Goal: Task Accomplishment & Management: Manage account settings

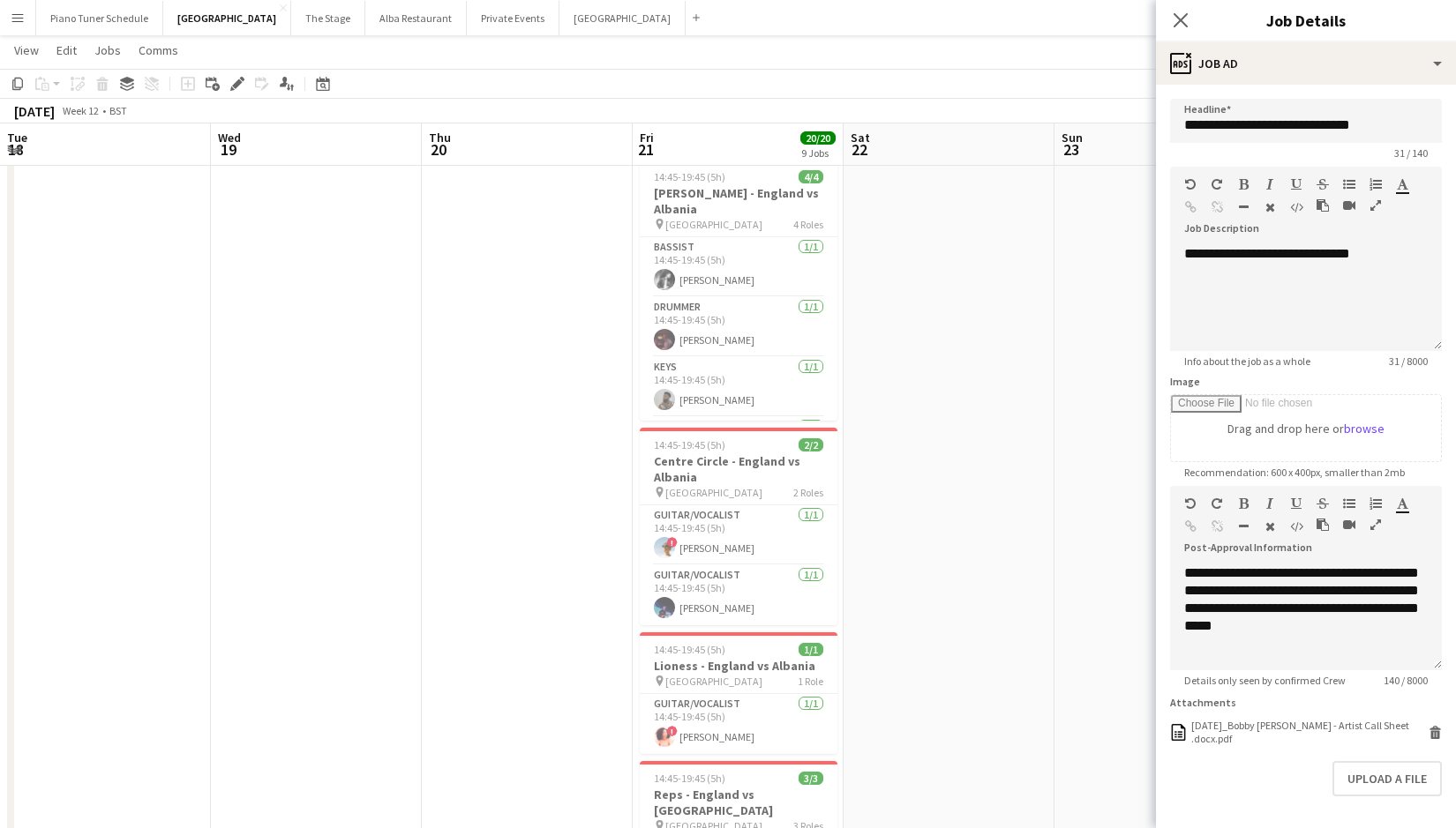
scroll to position [57, 0]
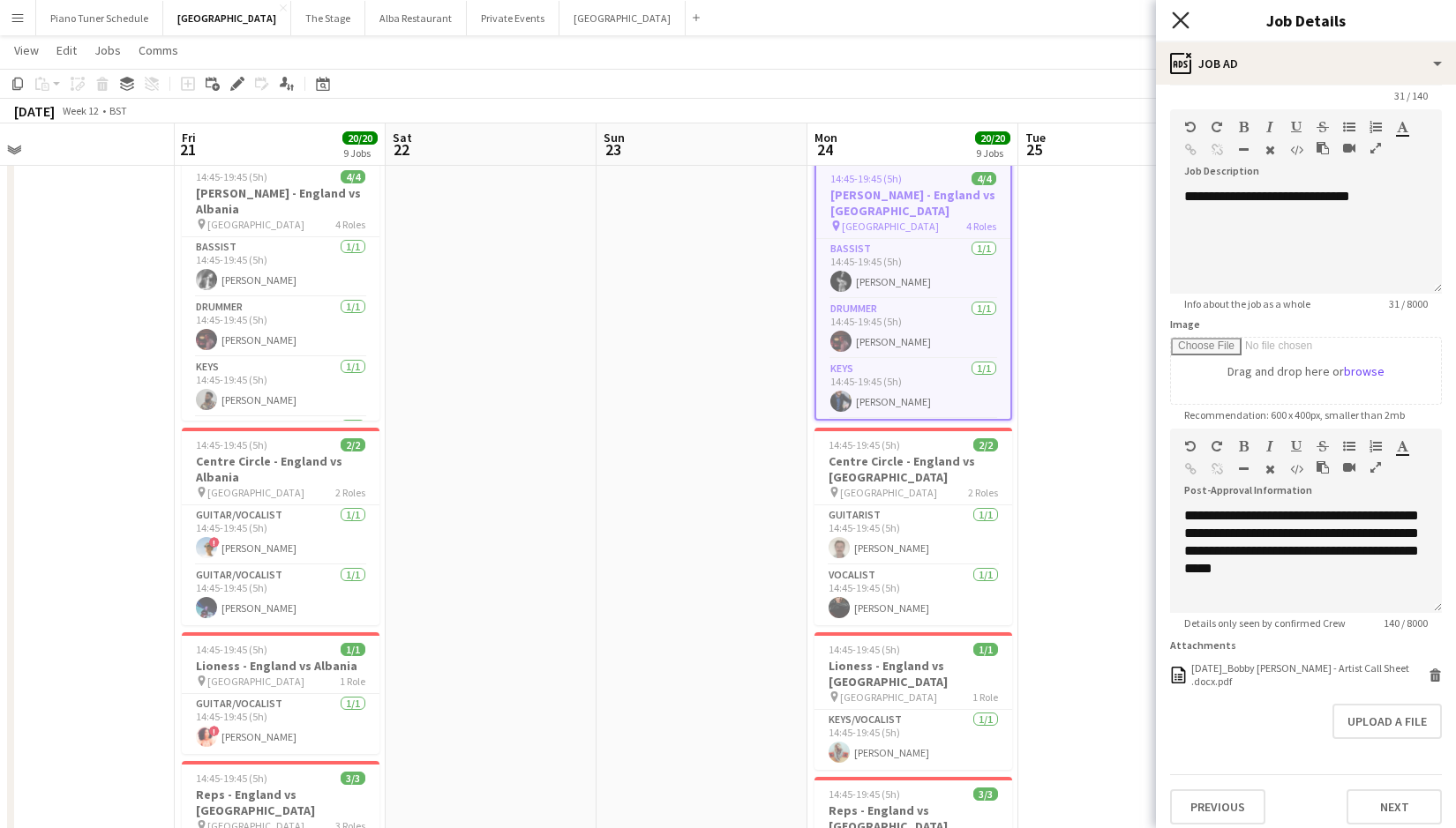
click at [1179, 24] on icon "Close pop-in" at bounding box center [1181, 20] width 17 height 17
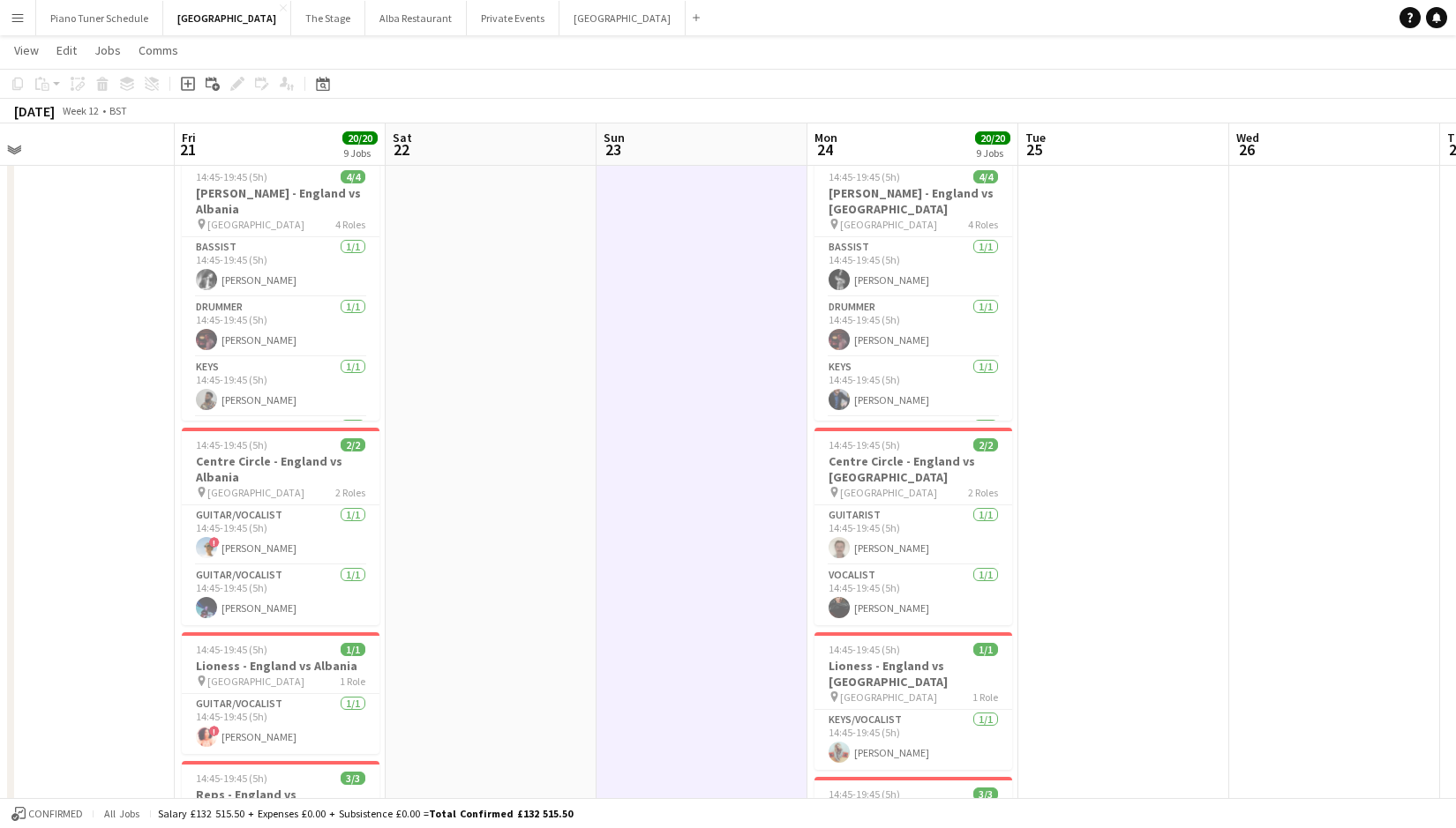
click at [22, 14] on app-icon "Menu" at bounding box center [17, 17] width 14 height 14
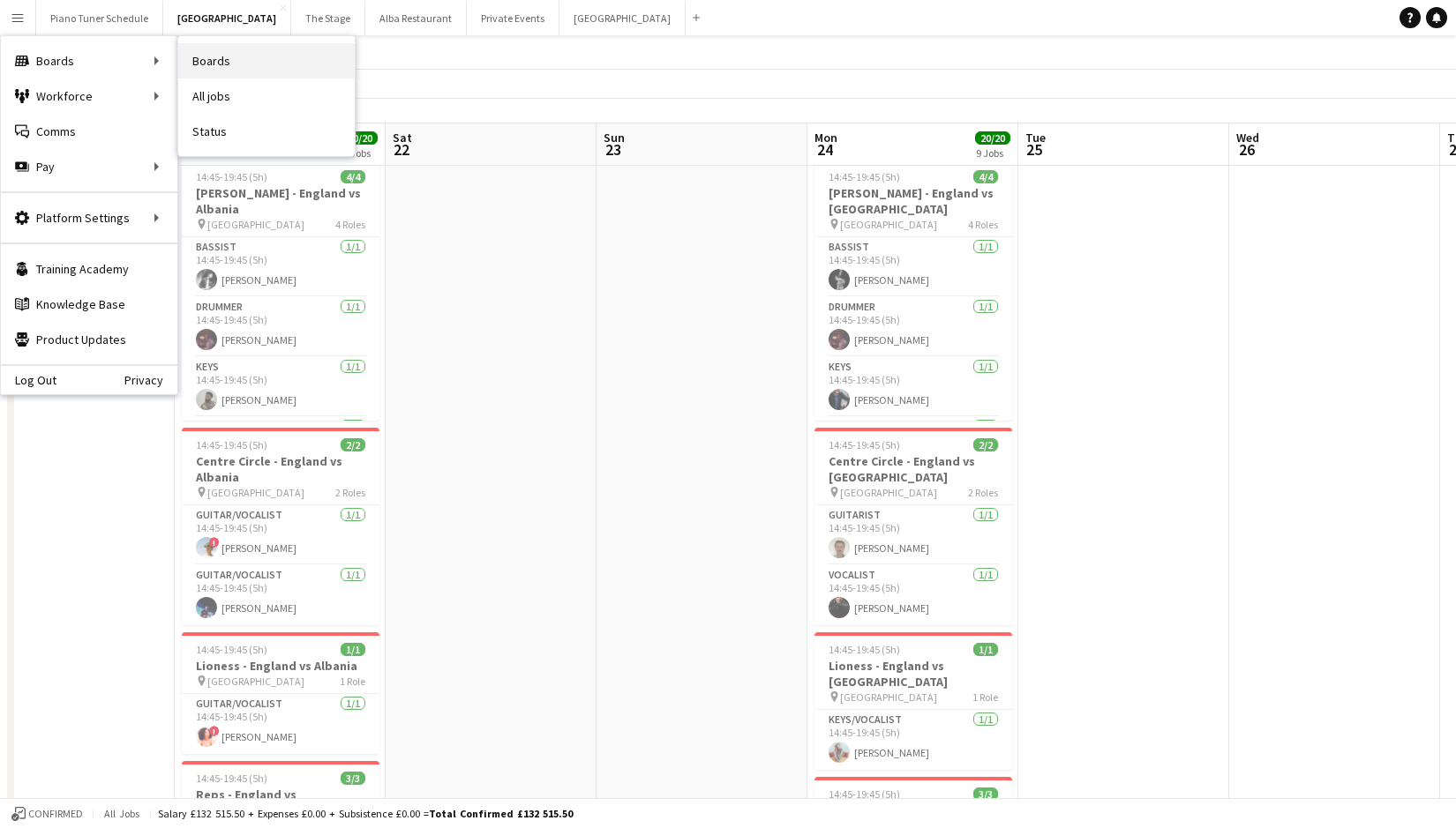
click at [230, 66] on link "Boards" at bounding box center [267, 61] width 177 height 35
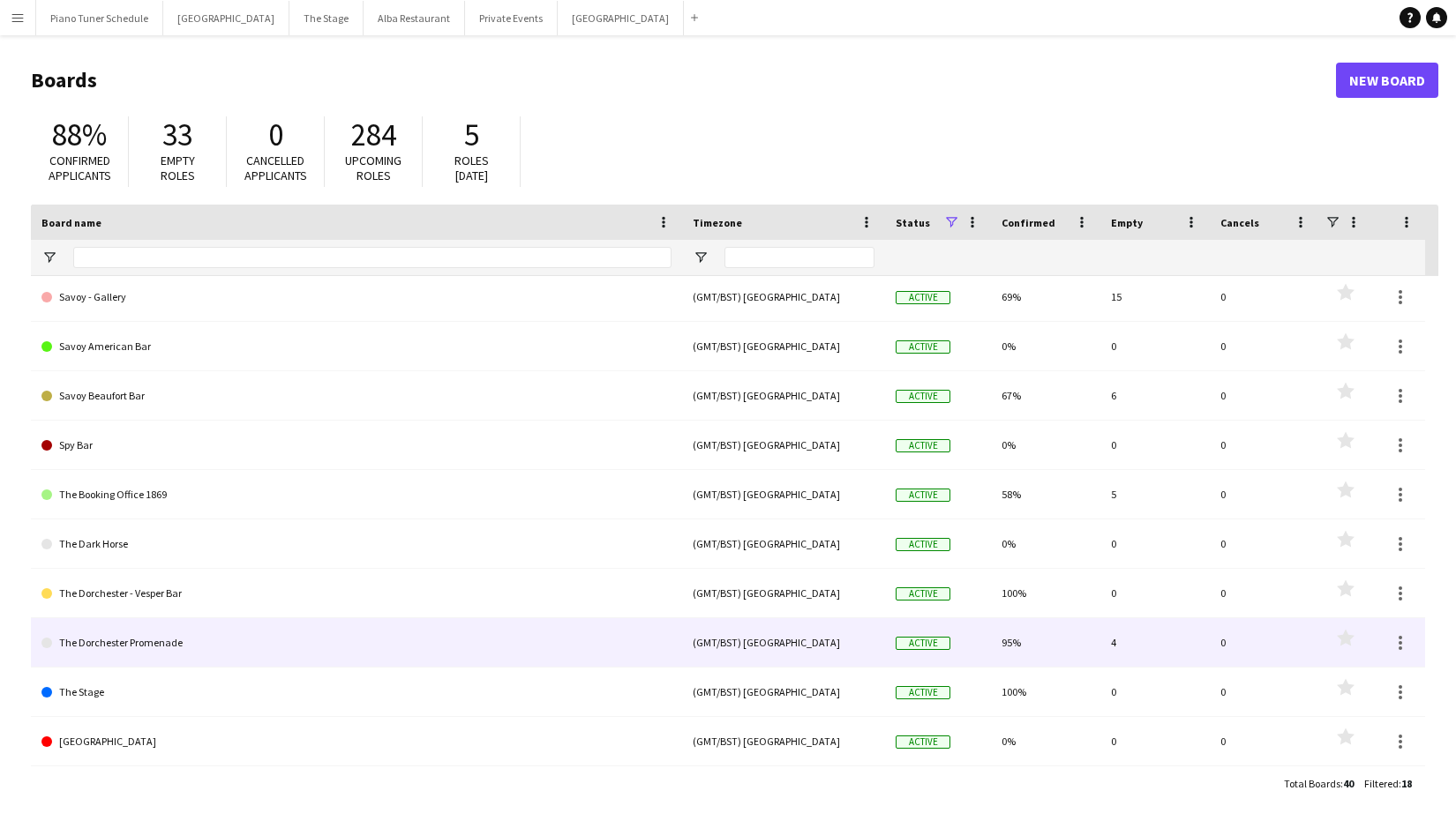
click at [228, 639] on link "The Dorchester Promenade" at bounding box center [356, 643] width 630 height 49
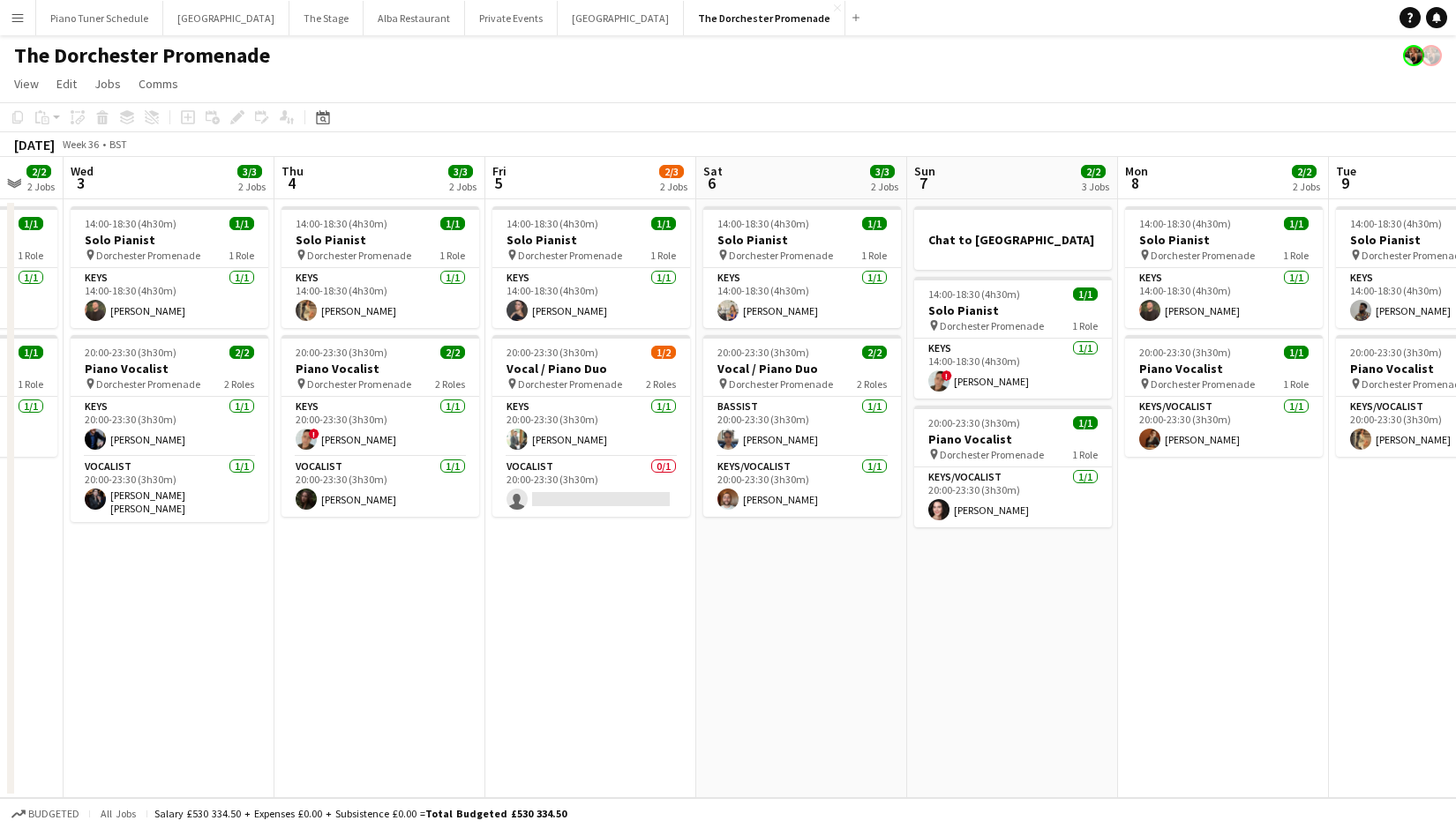
scroll to position [0, 565]
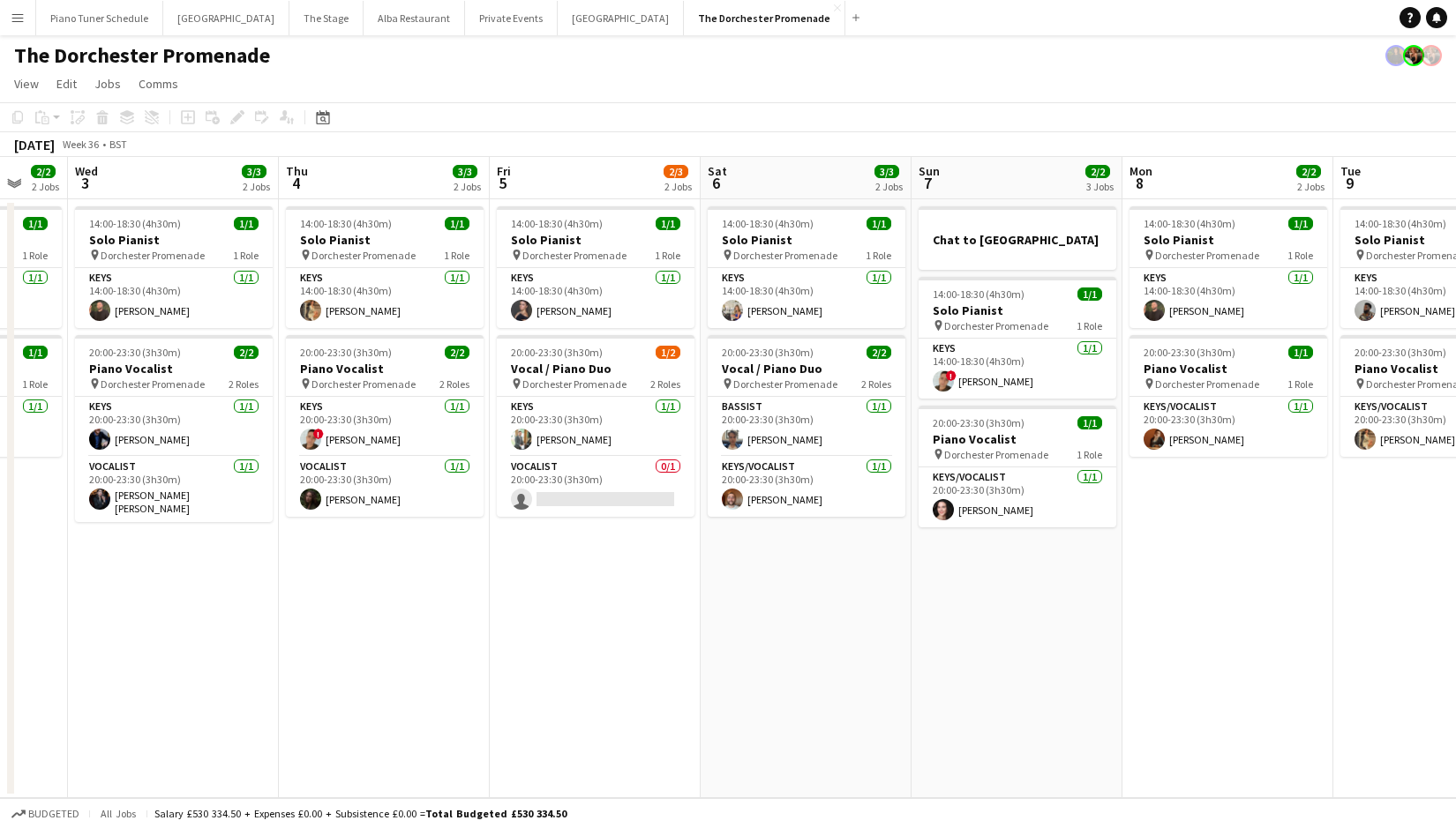
click at [26, 25] on button "Menu" at bounding box center [17, 17] width 35 height 35
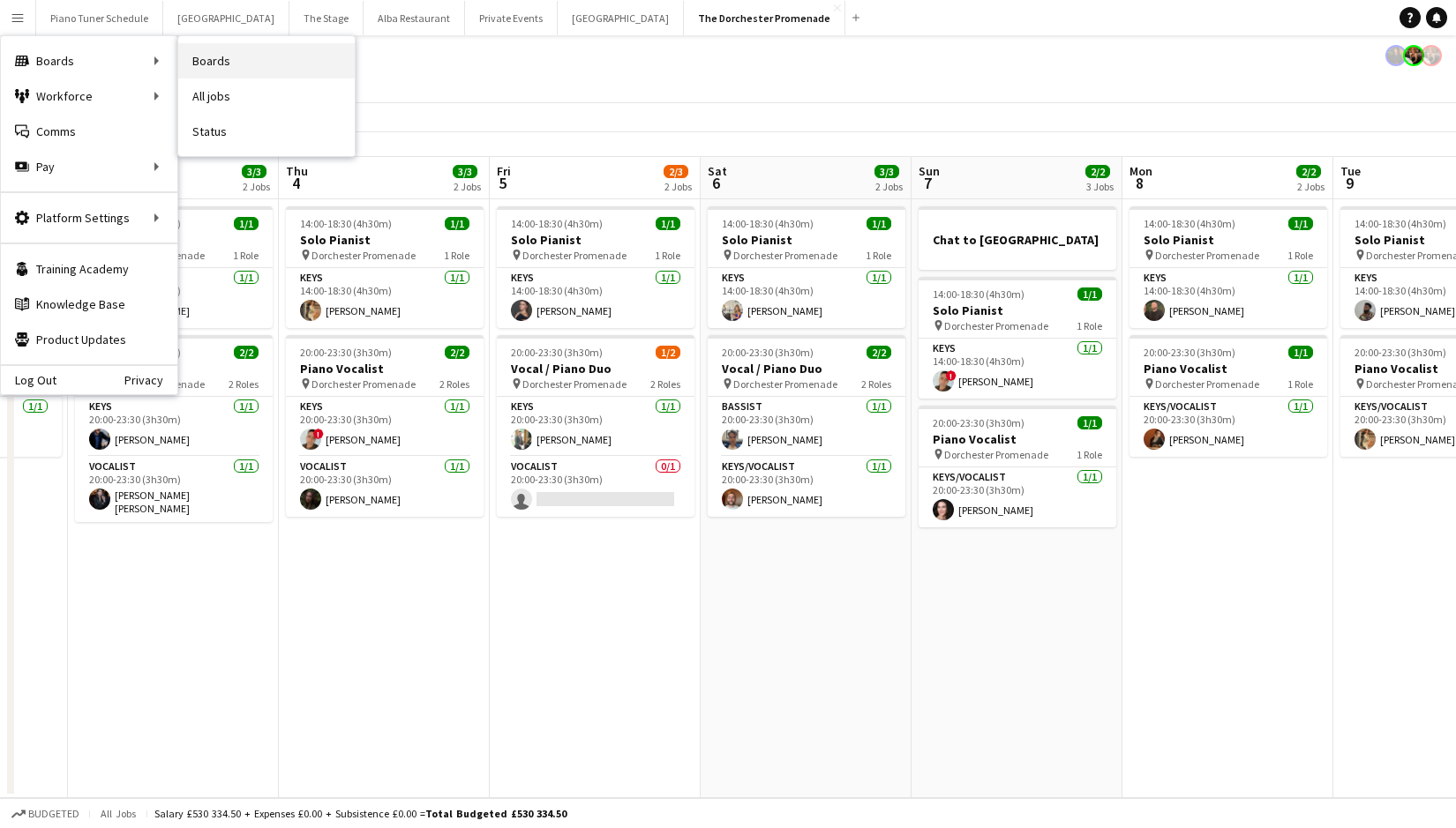
click at [198, 62] on link "Boards" at bounding box center [267, 61] width 177 height 35
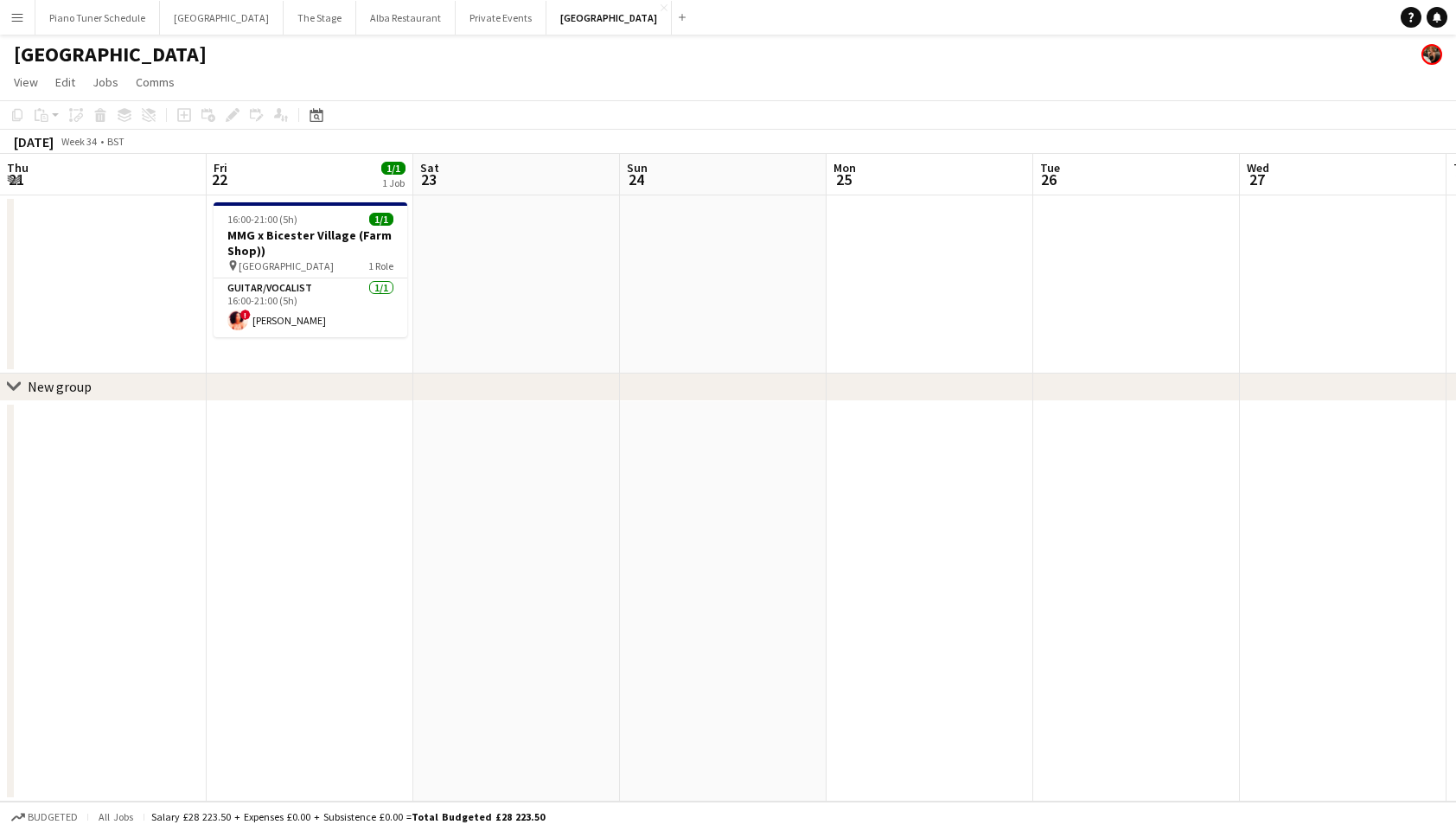
scroll to position [0, 598]
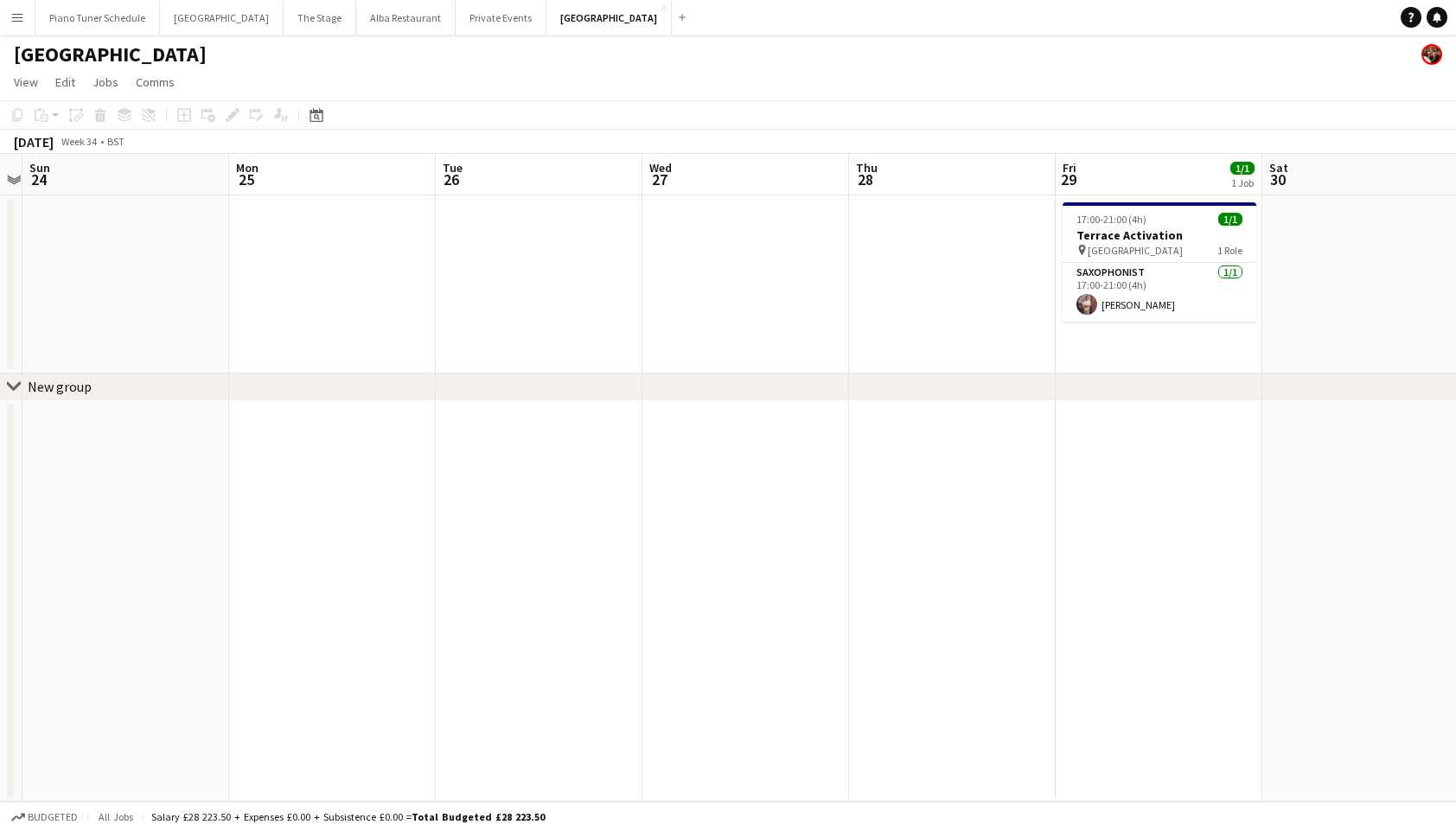
click at [19, 19] on app-icon "Menu" at bounding box center [17, 17] width 14 height 14
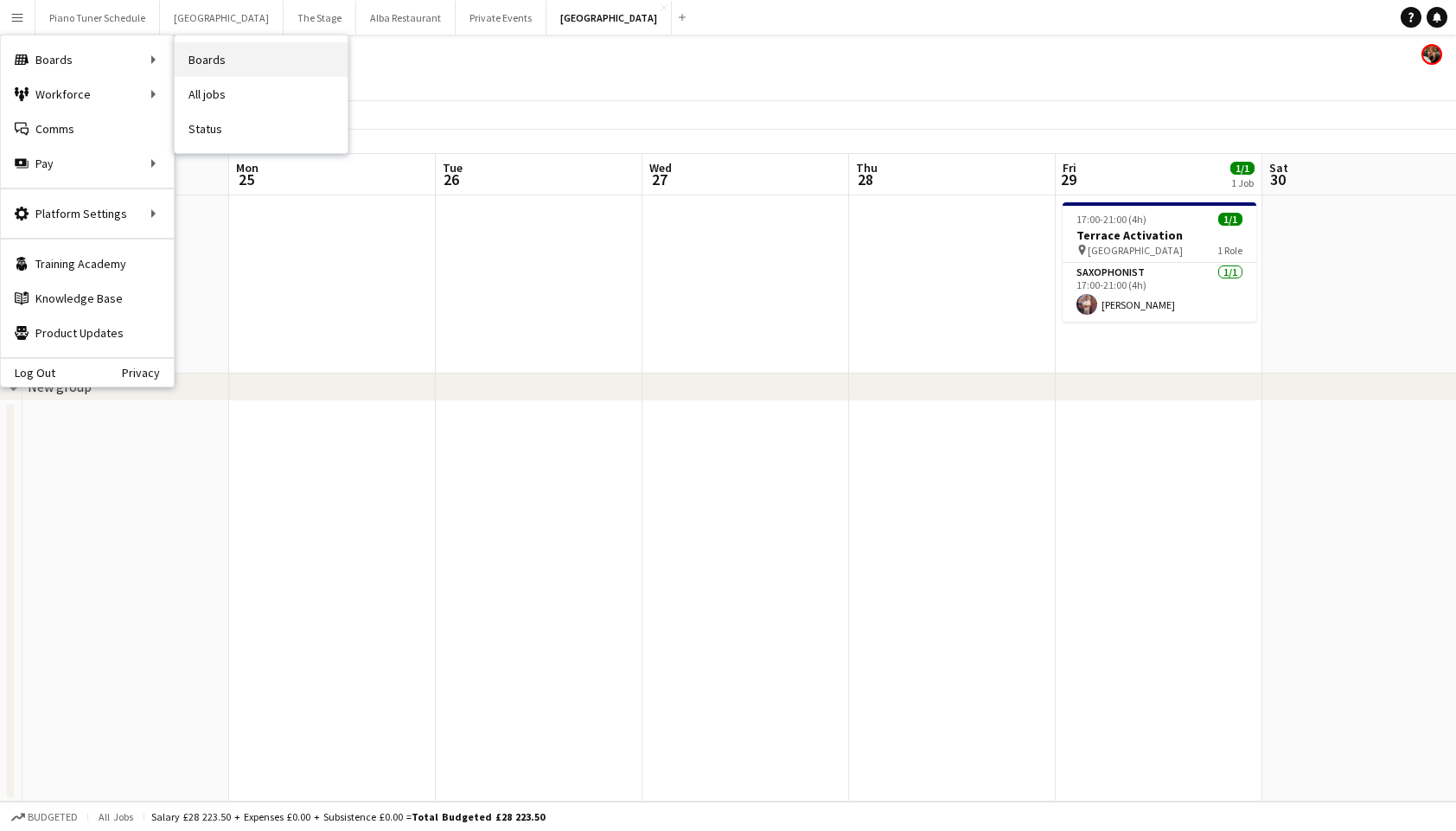
click at [215, 52] on link "Boards" at bounding box center [262, 60] width 173 height 34
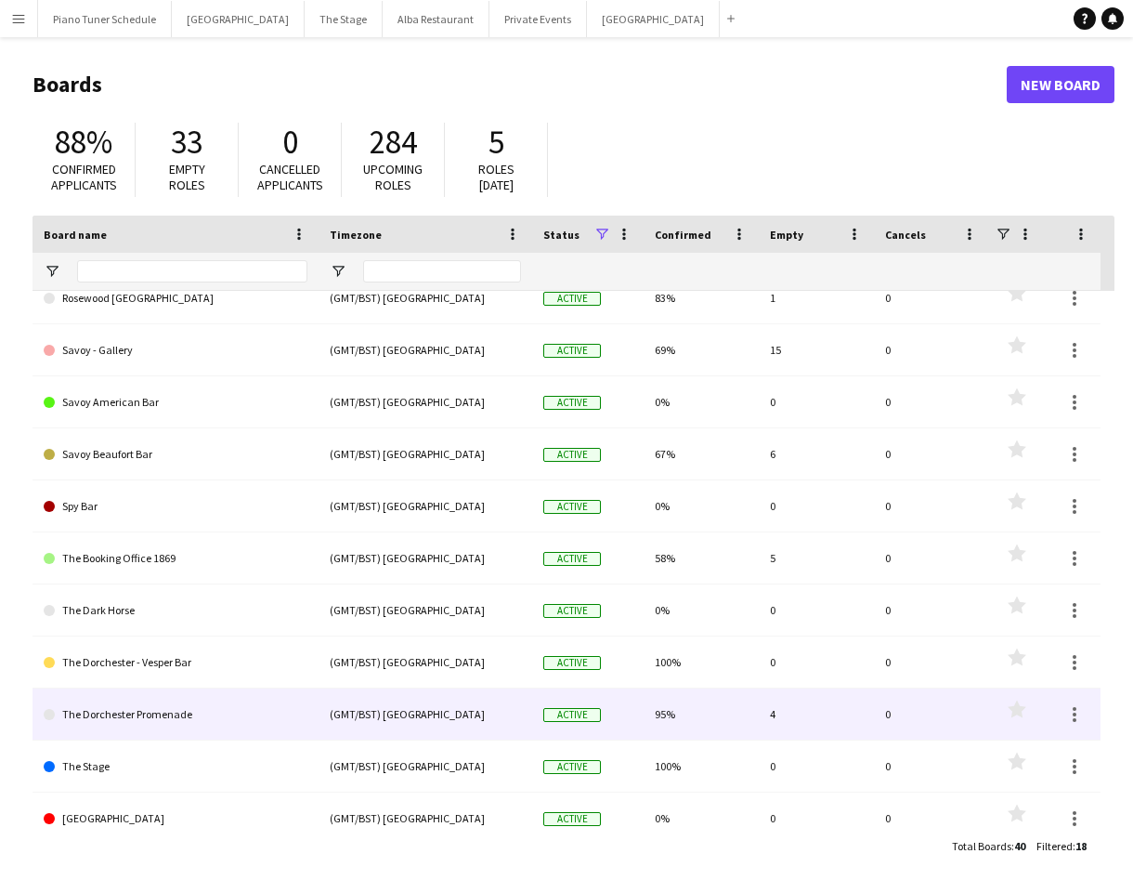
click at [134, 701] on link "The Dorchester Promenade" at bounding box center [176, 714] width 264 height 52
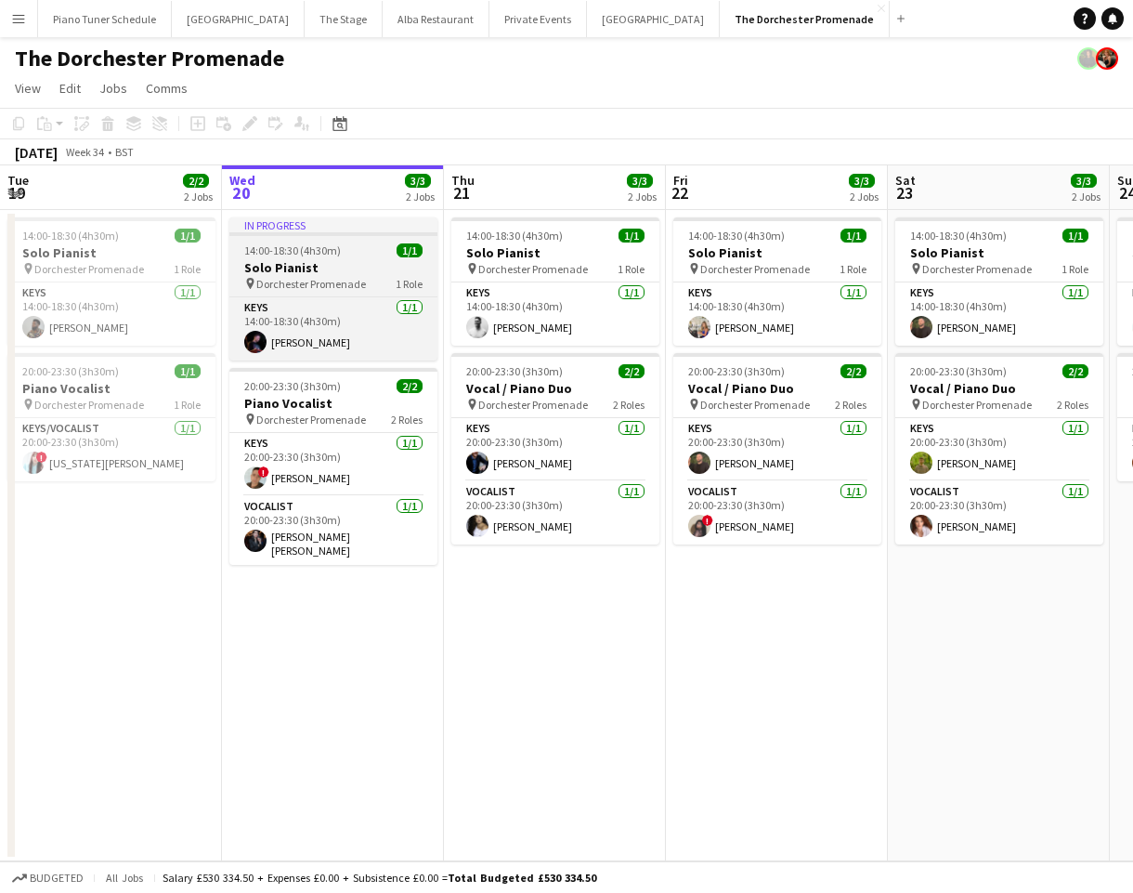
click at [309, 279] on span "Dorchester Promenade" at bounding box center [311, 284] width 110 height 14
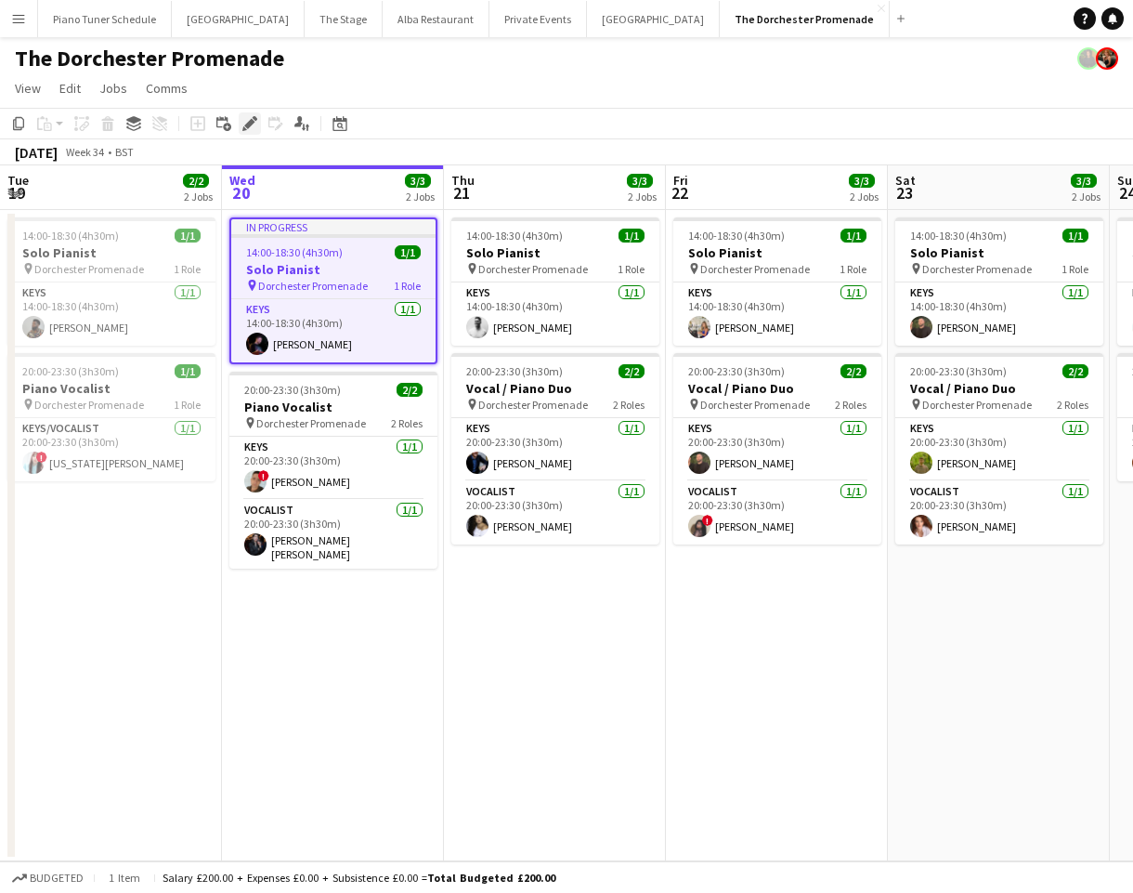
click at [245, 130] on icon at bounding box center [244, 128] width 5 height 5
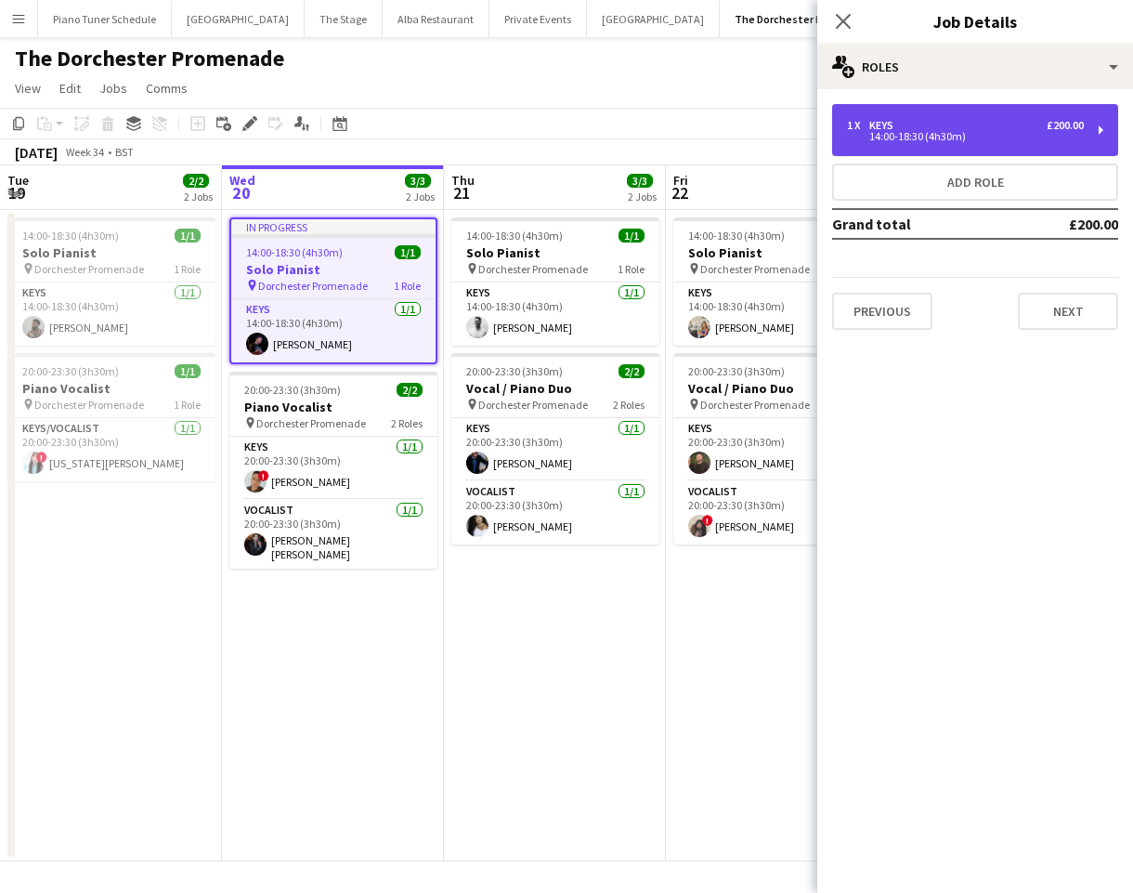
click at [895, 125] on div "Keys" at bounding box center [886, 125] width 32 height 13
